Goal: Find specific page/section: Find specific page/section

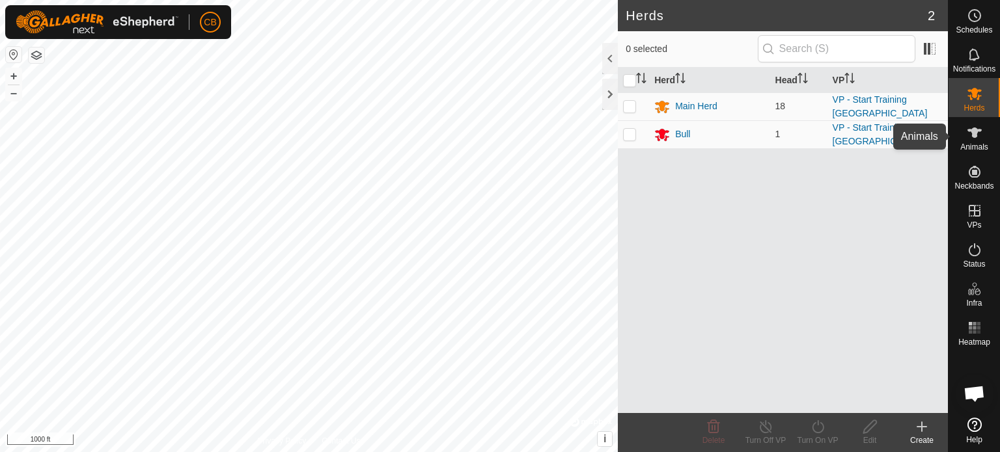
click at [972, 143] on span "Animals" at bounding box center [974, 147] width 28 height 8
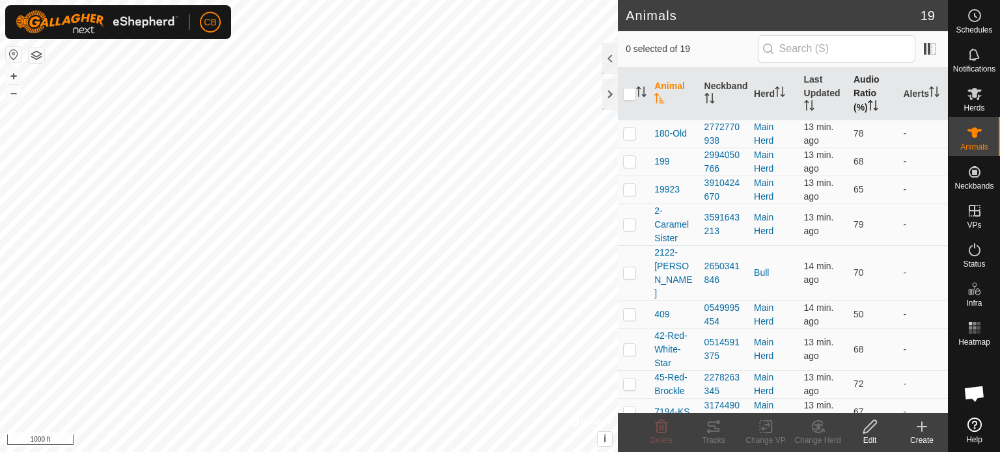
click at [857, 86] on th "Audio Ratio (%)" at bounding box center [872, 94] width 49 height 53
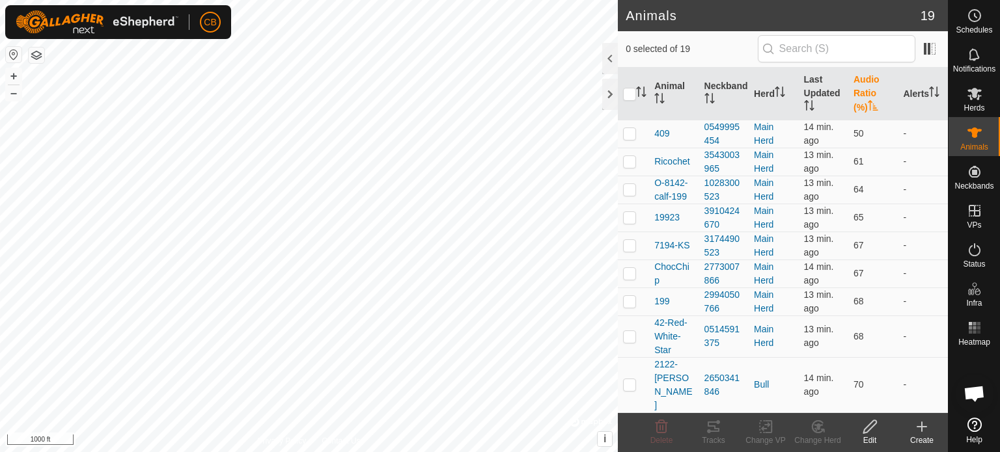
click at [857, 86] on th "Audio Ratio (%)" at bounding box center [872, 94] width 49 height 53
